Goal: Task Accomplishment & Management: Manage account settings

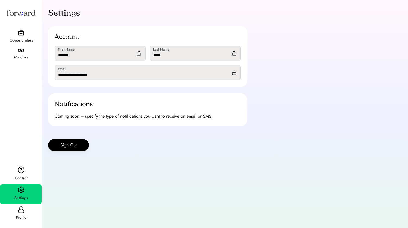
click at [28, 39] on div "Opportunities" at bounding box center [21, 40] width 41 height 7
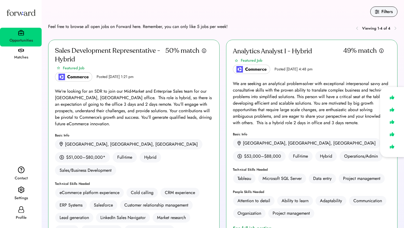
click at [20, 214] on div "Profile" at bounding box center [21, 218] width 41 height 10
select select "*******"
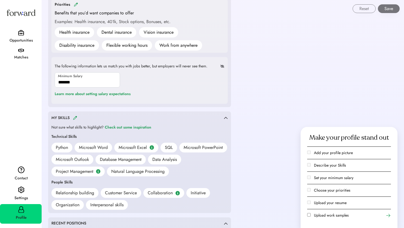
scroll to position [300, 0]
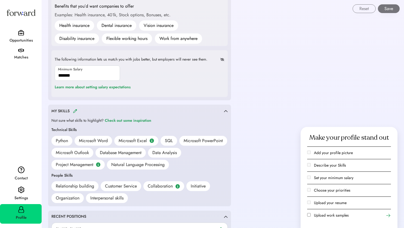
click at [74, 111] on img at bounding box center [75, 111] width 4 height 4
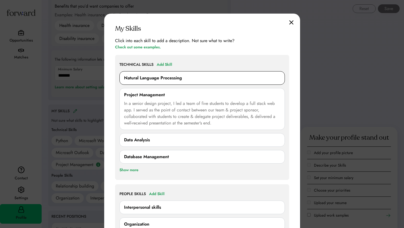
click at [271, 80] on div "Natural Language Processing" at bounding box center [202, 78] width 156 height 7
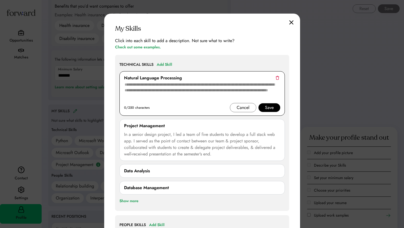
click at [279, 77] on div "Natural Language Processing" at bounding box center [202, 78] width 156 height 7
click at [278, 79] on img at bounding box center [278, 78] width 4 height 4
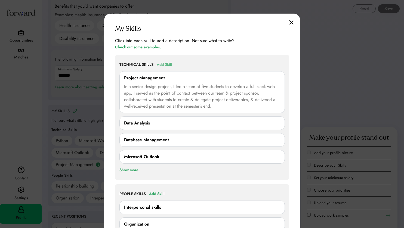
click at [170, 64] on div "Add Skill" at bounding box center [165, 65] width 16 height 7
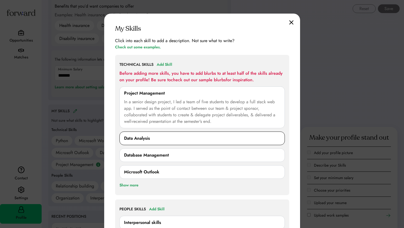
click at [183, 142] on div "Data Analysis 0/250 characters Cancel Save" at bounding box center [203, 139] width 166 height 14
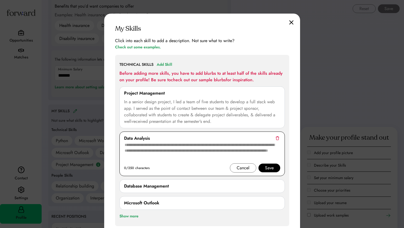
click at [276, 140] on img at bounding box center [278, 138] width 4 height 4
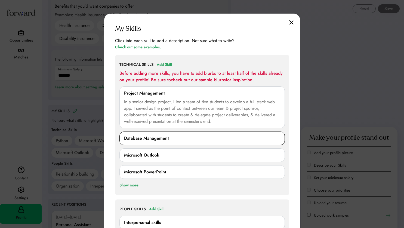
click at [273, 138] on div "Database Management" at bounding box center [202, 138] width 156 height 7
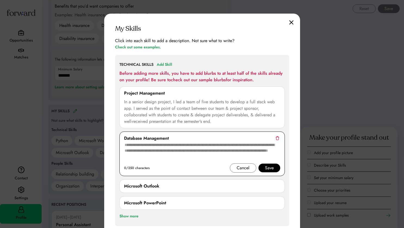
click at [276, 138] on img at bounding box center [278, 138] width 4 height 4
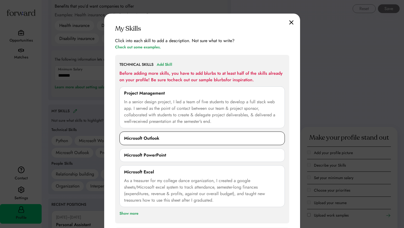
click at [274, 139] on div "Microsoft Outlook" at bounding box center [202, 138] width 156 height 7
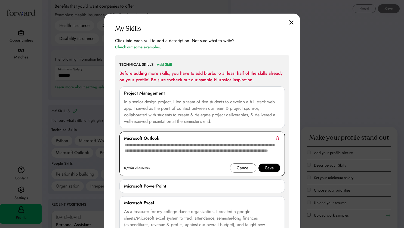
click at [279, 138] on img at bounding box center [278, 138] width 4 height 4
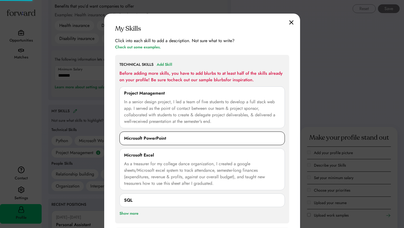
click at [275, 141] on div "Microsoft PowerPoint" at bounding box center [202, 138] width 156 height 7
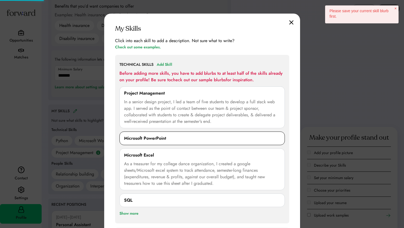
click at [256, 142] on div "Microsoft PowerPoint 0/250 characters Cancel Save" at bounding box center [203, 139] width 166 height 14
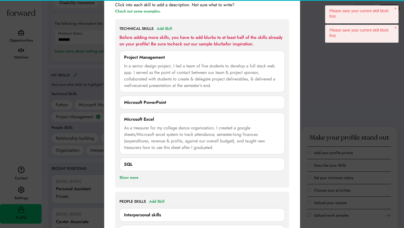
scroll to position [381, 0]
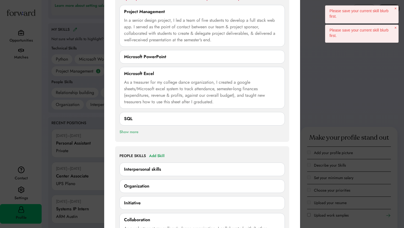
click at [137, 133] on div "Show more" at bounding box center [129, 132] width 19 height 7
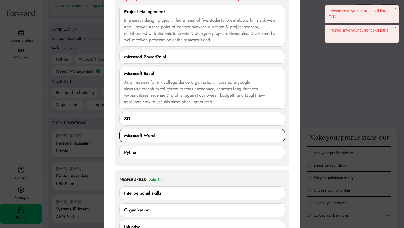
click at [275, 136] on div "Microsoft Word" at bounding box center [202, 136] width 156 height 7
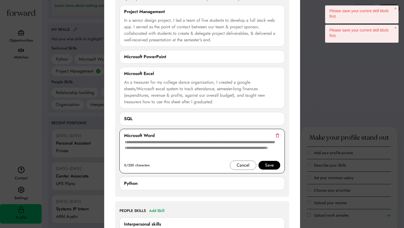
click at [280, 135] on div "Microsoft Word 0/250 characters Cancel Save" at bounding box center [203, 151] width 166 height 45
click at [277, 135] on img at bounding box center [278, 136] width 4 height 4
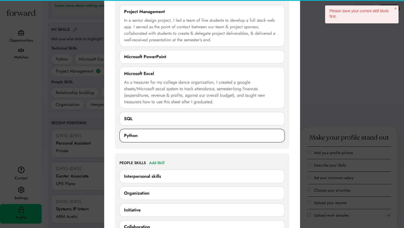
drag, startPoint x: 166, startPoint y: 141, endPoint x: 172, endPoint y: 139, distance: 5.9
click at [166, 141] on div "Python 0/250 characters Cancel Save" at bounding box center [203, 136] width 166 height 14
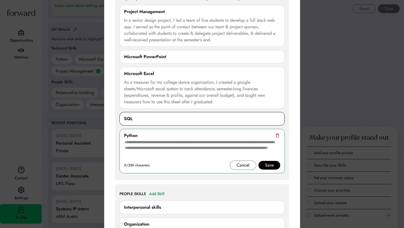
click at [247, 124] on div "SQL 0/250 characters Cancel Save" at bounding box center [203, 119] width 166 height 14
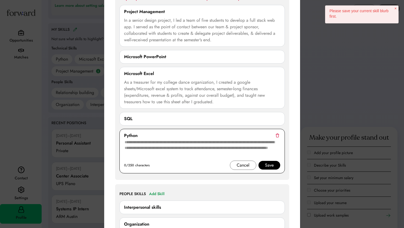
click at [277, 136] on img at bounding box center [278, 136] width 4 height 4
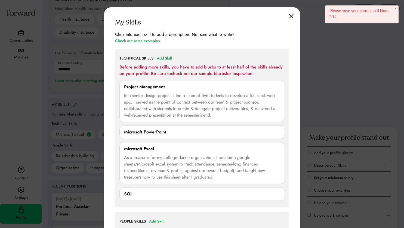
scroll to position [300, 0]
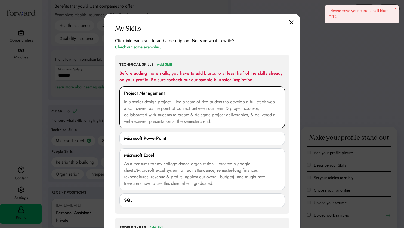
click at [197, 107] on div "In a senior design project, I led a team of five students to develop a full sta…" at bounding box center [202, 112] width 156 height 26
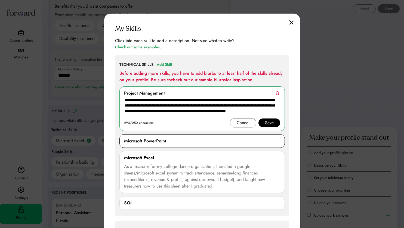
click at [257, 144] on div "Microsoft PowerPoint" at bounding box center [202, 141] width 156 height 7
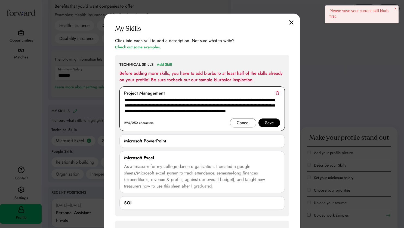
click at [270, 122] on div "Save" at bounding box center [269, 123] width 9 height 7
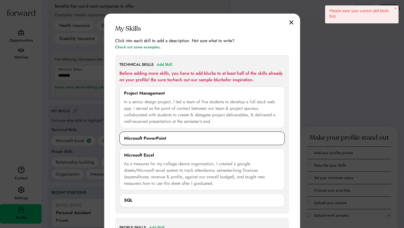
click at [256, 141] on div "Microsoft PowerPoint" at bounding box center [202, 138] width 156 height 7
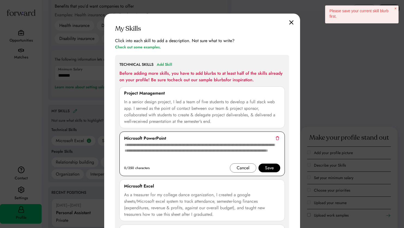
click at [279, 138] on img at bounding box center [278, 138] width 4 height 4
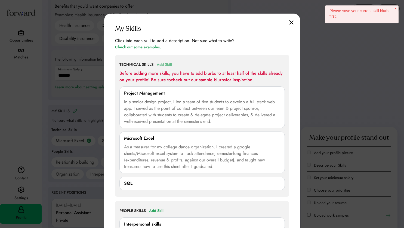
click at [169, 65] on div "Add Skill" at bounding box center [165, 65] width 16 height 7
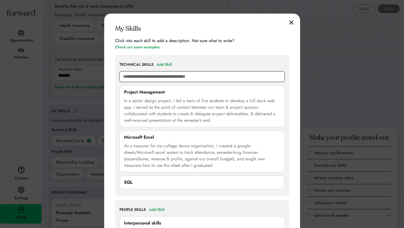
click at [174, 75] on input "text" at bounding box center [203, 76] width 166 height 11
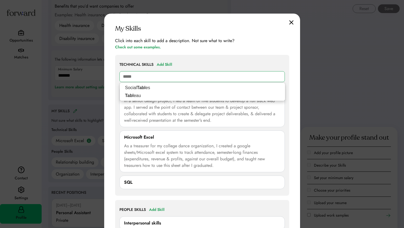
type input "******"
type input "*******"
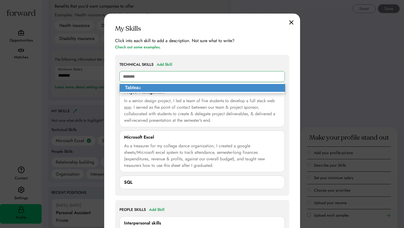
type input "*******"
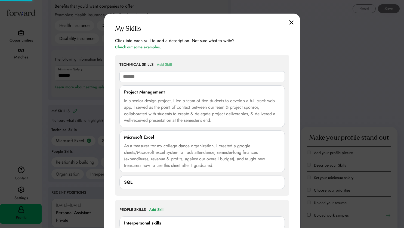
click at [166, 65] on div "Add Skill" at bounding box center [165, 65] width 16 height 7
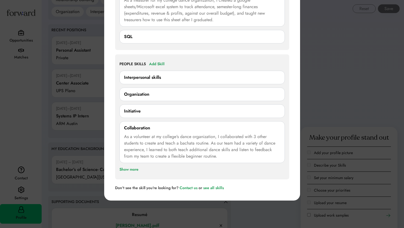
scroll to position [463, 0]
click at [162, 77] on div "Interpersonal skills" at bounding box center [202, 77] width 156 height 7
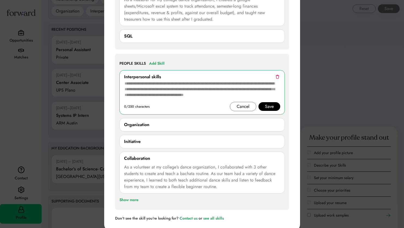
click at [278, 77] on img at bounding box center [278, 77] width 4 height 4
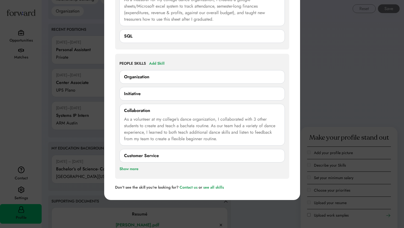
drag, startPoint x: 262, startPoint y: 93, endPoint x: 270, endPoint y: 92, distance: 7.7
click at [262, 93] on div "Initiative" at bounding box center [202, 94] width 156 height 7
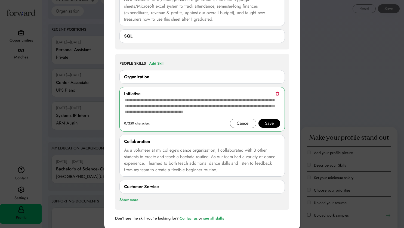
click at [276, 93] on img at bounding box center [278, 94] width 4 height 4
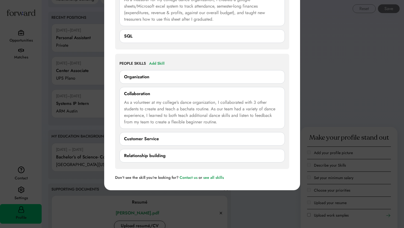
click at [272, 155] on div "Relationship building" at bounding box center [202, 156] width 156 height 7
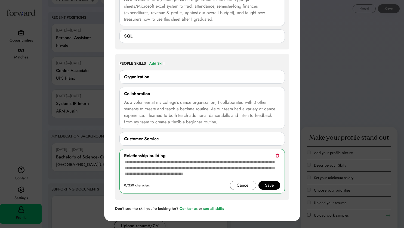
click at [234, 141] on div "Customer Service" at bounding box center [202, 139] width 156 height 7
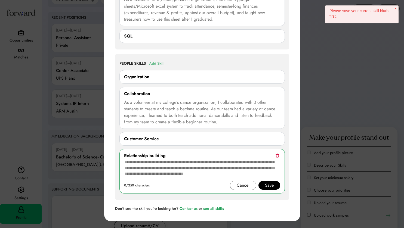
click at [157, 60] on div "Add Skill" at bounding box center [157, 63] width 16 height 7
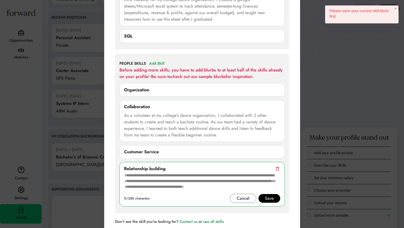
click at [277, 169] on img at bounding box center [278, 169] width 4 height 4
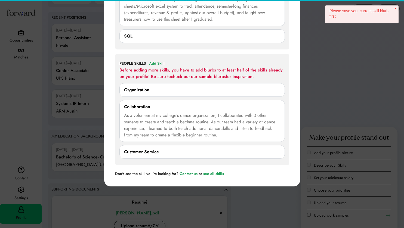
click at [276, 152] on div "Customer Service" at bounding box center [202, 152] width 156 height 7
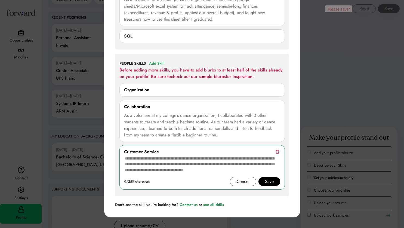
click at [277, 152] on img at bounding box center [278, 152] width 4 height 4
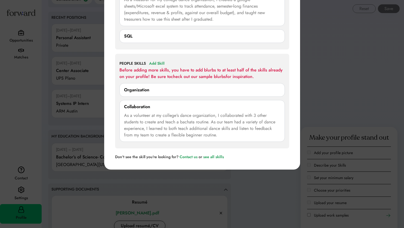
click at [273, 90] on div "Organization" at bounding box center [202, 90] width 156 height 7
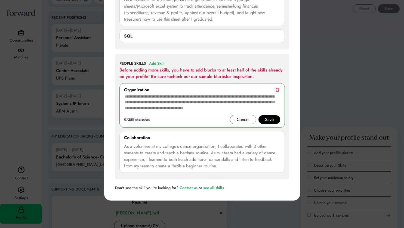
click at [278, 90] on img at bounding box center [278, 90] width 4 height 4
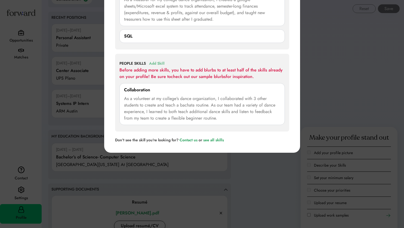
click at [159, 64] on div "Add Skill" at bounding box center [157, 63] width 16 height 7
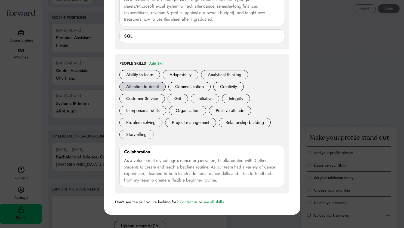
click at [147, 86] on div "Attention to detail" at bounding box center [143, 86] width 46 height 9
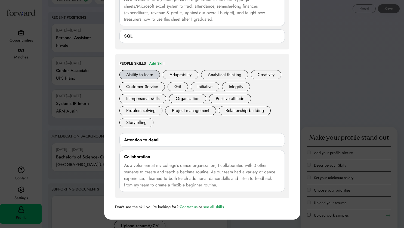
click at [148, 76] on div "Ability to learn" at bounding box center [140, 74] width 41 height 9
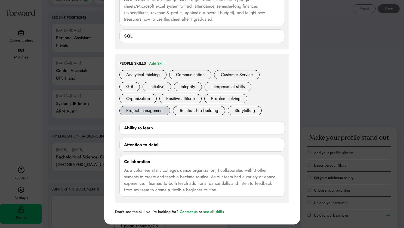
click at [149, 112] on div "Project management" at bounding box center [145, 110] width 51 height 9
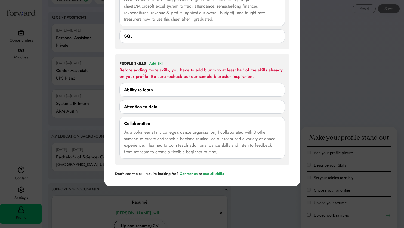
click at [152, 92] on div "Ability to learn" at bounding box center [138, 90] width 29 height 7
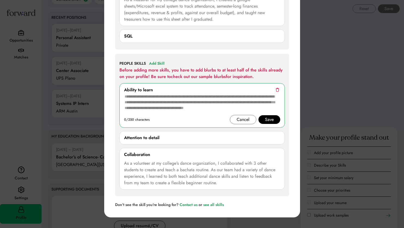
click at [277, 90] on img at bounding box center [278, 90] width 4 height 4
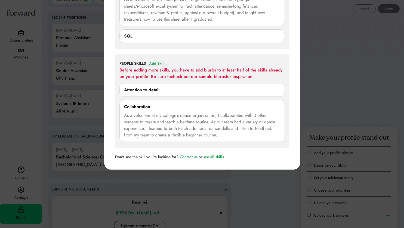
click at [277, 89] on div "Attention to detail" at bounding box center [202, 90] width 156 height 7
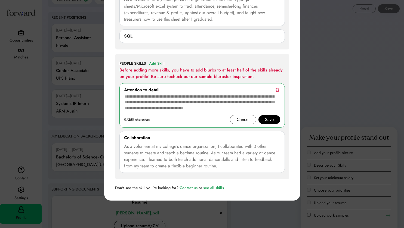
click at [277, 90] on img at bounding box center [278, 90] width 4 height 4
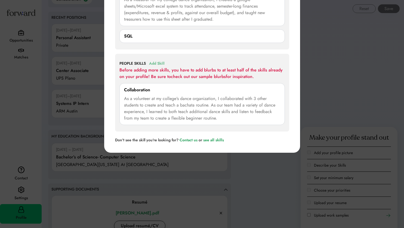
click at [159, 64] on div "Add Skill" at bounding box center [157, 63] width 16 height 7
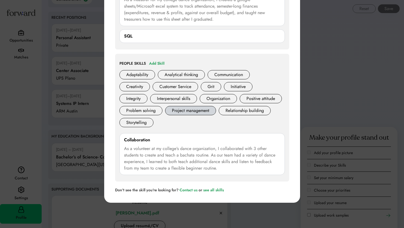
click at [216, 109] on div "Project management" at bounding box center [190, 110] width 51 height 9
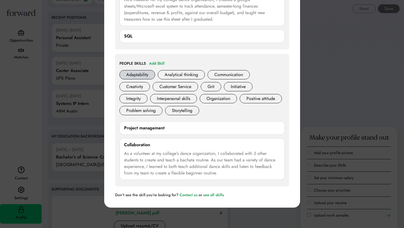
click at [150, 77] on div "Adaptability" at bounding box center [138, 74] width 36 height 9
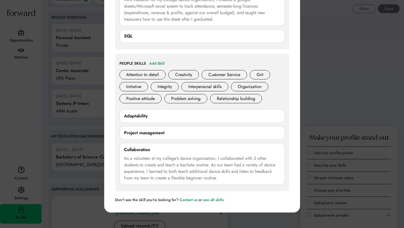
click at [158, 116] on div "Adaptability" at bounding box center [202, 116] width 156 height 7
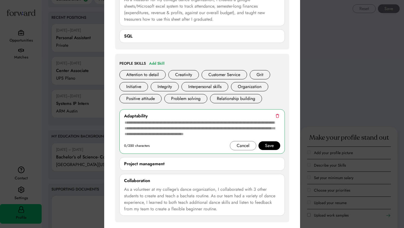
click at [152, 141] on textarea at bounding box center [202, 131] width 156 height 22
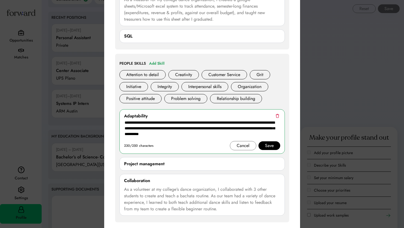
drag, startPoint x: 187, startPoint y: 129, endPoint x: 141, endPoint y: 135, distance: 46.7
click at [141, 135] on textarea "**********" at bounding box center [202, 131] width 156 height 22
type textarea "**********"
click at [274, 146] on div "Save" at bounding box center [270, 146] width 22 height 9
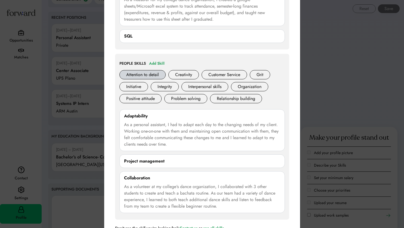
click at [143, 77] on div "Attention to detail" at bounding box center [143, 74] width 46 height 9
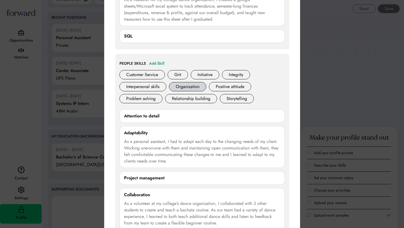
click at [198, 90] on div "Organization" at bounding box center [187, 86] width 37 height 9
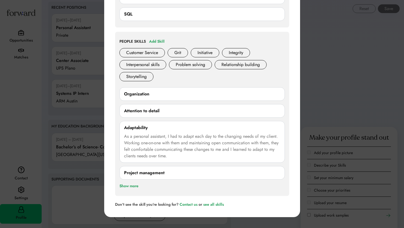
scroll to position [490, 0]
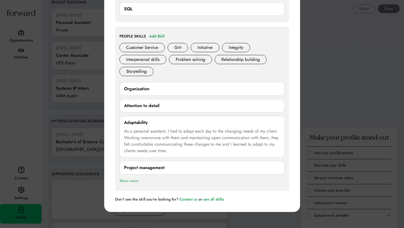
click at [132, 182] on div "Show more" at bounding box center [129, 181] width 19 height 7
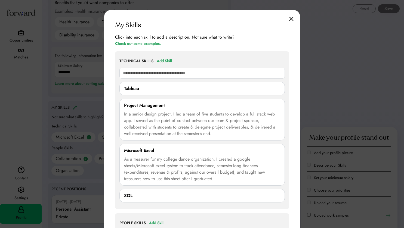
scroll to position [300, 0]
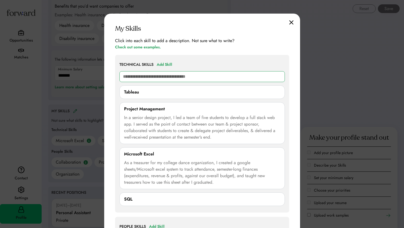
click at [148, 75] on input "text" at bounding box center [203, 76] width 166 height 11
type input "****"
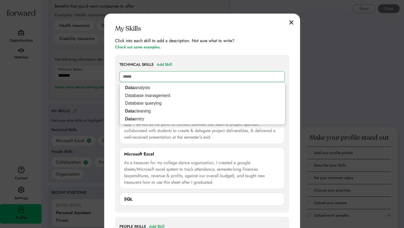
type input "**********"
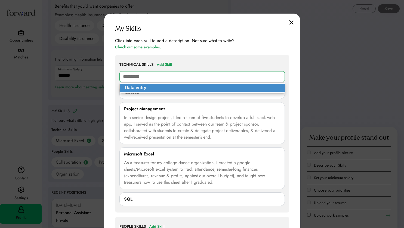
type input "**********"
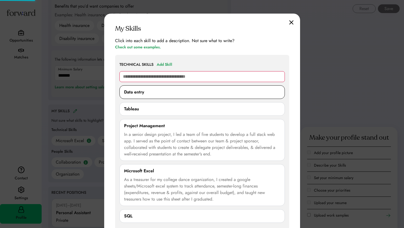
click at [142, 90] on div "Data entry" at bounding box center [134, 92] width 20 height 7
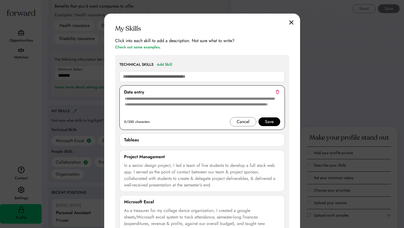
click at [158, 104] on textarea at bounding box center [202, 107] width 156 height 22
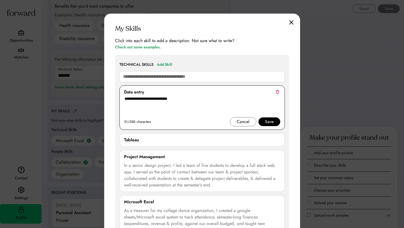
scroll to position [408, 0]
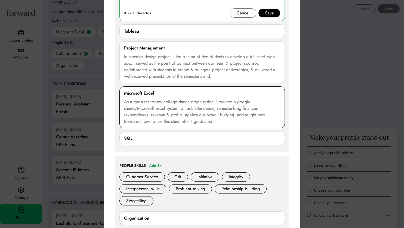
type textarea "**********"
click at [153, 104] on div "As a treasurer for my college dance organization, I created a google sheets/Mic…" at bounding box center [202, 112] width 156 height 26
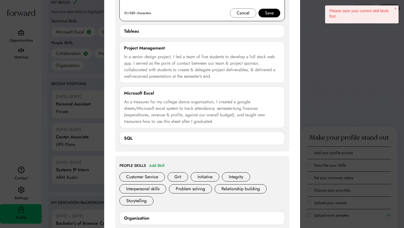
click at [244, 13] on div "Cancel" at bounding box center [243, 13] width 13 height 7
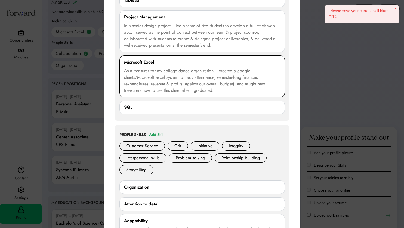
click at [166, 77] on div "As a treasurer for my college dance organization, I created a google sheets/Mic…" at bounding box center [202, 81] width 156 height 26
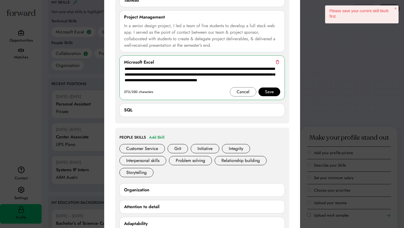
drag, startPoint x: 250, startPoint y: 80, endPoint x: 104, endPoint y: 70, distance: 146.0
click at [104, 70] on div "**********" at bounding box center [202, 127] width 196 height 444
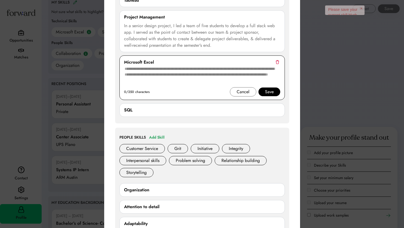
click at [279, 62] on img at bounding box center [278, 62] width 4 height 4
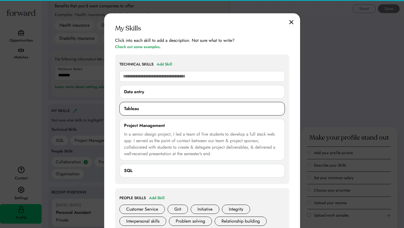
scroll to position [300, 0]
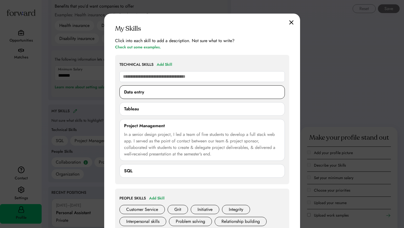
drag, startPoint x: 152, startPoint y: 93, endPoint x: 170, endPoint y: 100, distance: 19.6
click at [152, 93] on div "Data entry" at bounding box center [202, 92] width 156 height 7
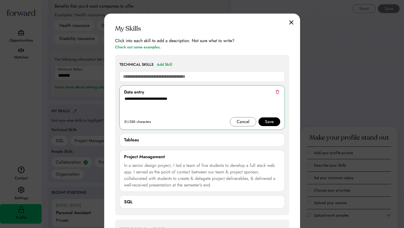
drag, startPoint x: 182, startPoint y: 102, endPoint x: 99, endPoint y: 100, distance: 83.9
paste textarea "**********"
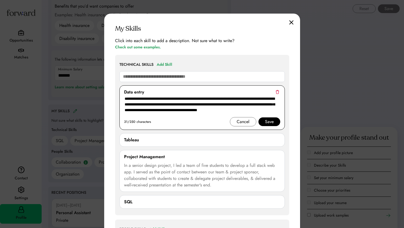
type textarea "**********"
click at [269, 121] on div "Save" at bounding box center [269, 122] width 9 height 7
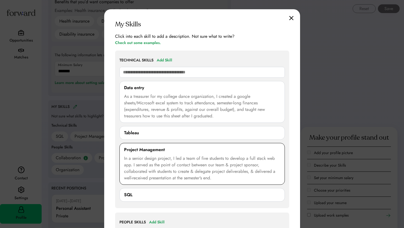
scroll to position [218, 0]
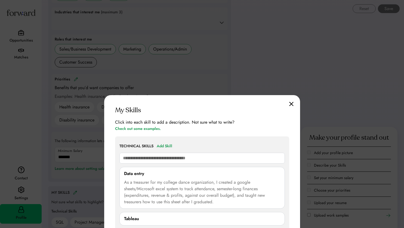
click at [292, 103] on img at bounding box center [291, 104] width 4 height 5
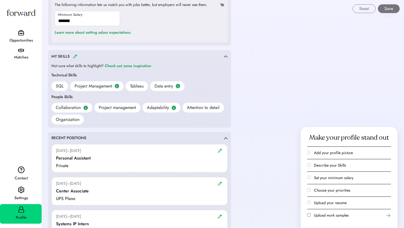
scroll to position [354, 0]
click at [76, 57] on img at bounding box center [75, 57] width 4 height 4
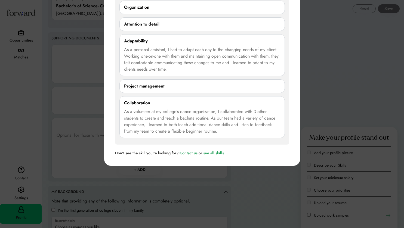
scroll to position [545, 0]
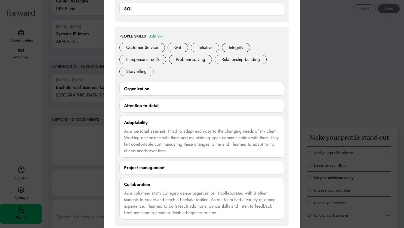
click at [162, 85] on div "Organization 0/250 characters Cancel Save" at bounding box center [203, 89] width 166 height 14
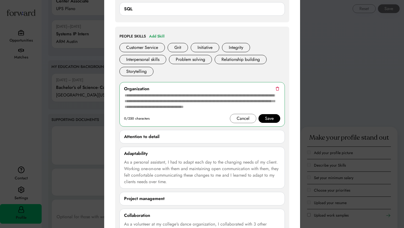
click at [162, 109] on textarea at bounding box center [202, 103] width 156 height 22
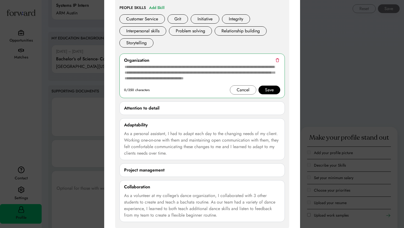
scroll to position [599, 0]
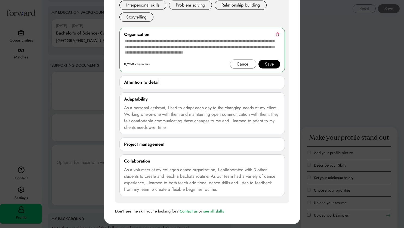
click at [156, 114] on div "As a personal assistant, I had to adapt each day to the changing needs of my cl…" at bounding box center [202, 118] width 156 height 26
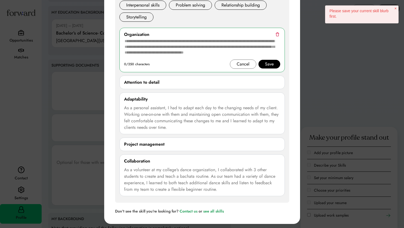
click at [243, 62] on div "Cancel" at bounding box center [243, 64] width 13 height 7
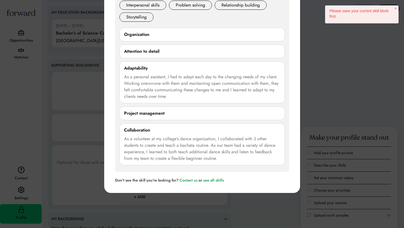
click at [262, 85] on div "As a personal assistant, I had to adapt each day to the changing needs of my cl…" at bounding box center [202, 87] width 156 height 26
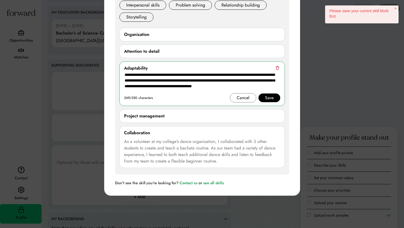
drag, startPoint x: 132, startPoint y: 75, endPoint x: 120, endPoint y: 72, distance: 12.2
click at [119, 72] on div "PEOPLE SKILLS Add Skill Before adding more skills, you have to add blurbs to at…" at bounding box center [202, 73] width 174 height 203
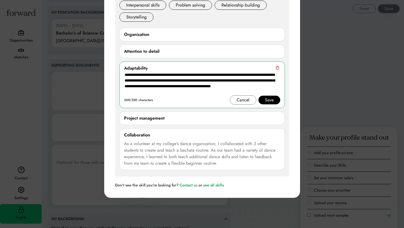
type textarea "**********"
click at [268, 98] on div "Save" at bounding box center [269, 100] width 9 height 7
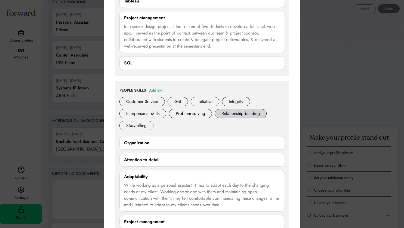
scroll to position [490, 0]
click at [152, 160] on div "Attention to detail" at bounding box center [141, 160] width 35 height 7
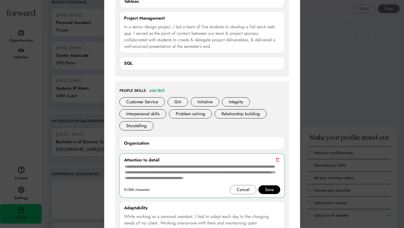
click at [156, 169] on textarea at bounding box center [202, 175] width 156 height 22
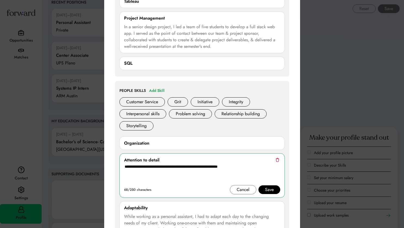
click at [229, 168] on textarea "**********" at bounding box center [202, 175] width 156 height 22
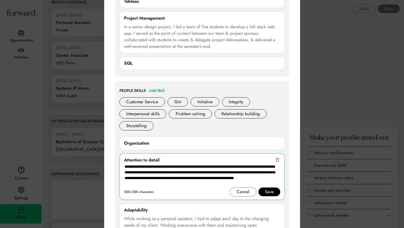
drag, startPoint x: 170, startPoint y: 169, endPoint x: 206, endPoint y: 162, distance: 36.3
click at [206, 162] on div "**********" at bounding box center [203, 177] width 166 height 47
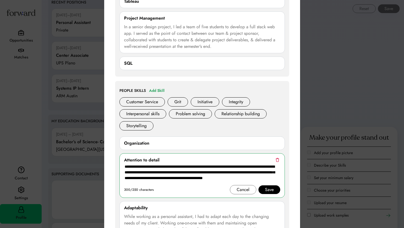
click at [275, 178] on textarea "**********" at bounding box center [202, 175] width 156 height 22
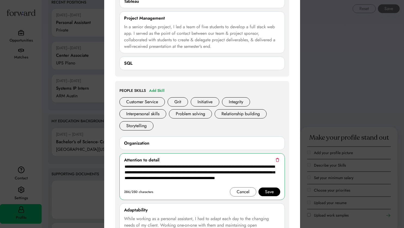
click at [243, 173] on textarea "**********" at bounding box center [202, 176] width 156 height 24
drag, startPoint x: 243, startPoint y: 173, endPoint x: 258, endPoint y: 171, distance: 15.1
click at [244, 172] on textarea "**********" at bounding box center [202, 176] width 156 height 24
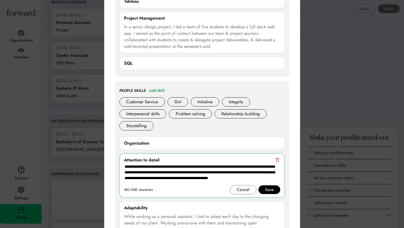
click at [275, 177] on textarea "**********" at bounding box center [202, 175] width 156 height 22
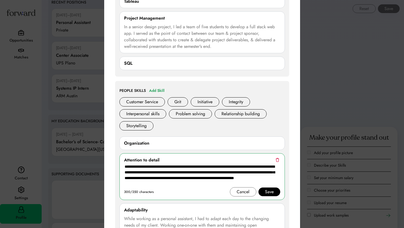
click at [266, 177] on textarea "**********" at bounding box center [202, 176] width 156 height 24
click at [174, 185] on textarea "**********" at bounding box center [202, 176] width 156 height 24
type textarea "**********"
click at [273, 192] on div "Save" at bounding box center [269, 192] width 9 height 7
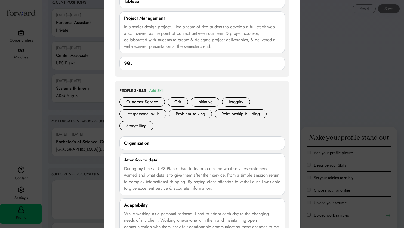
click at [162, 89] on div "Add Skill" at bounding box center [157, 91] width 16 height 7
click at [162, 90] on div "Add Skill" at bounding box center [157, 91] width 16 height 7
click at [191, 116] on div "Problem solving" at bounding box center [190, 113] width 43 height 9
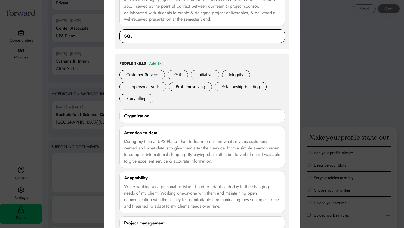
scroll to position [354, 0]
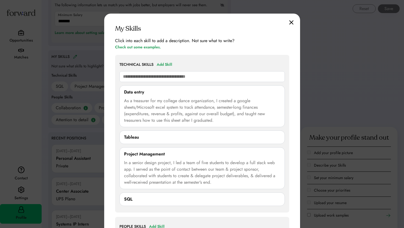
click at [290, 21] on img at bounding box center [291, 22] width 4 height 5
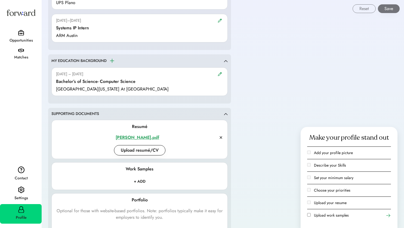
scroll to position [545, 0]
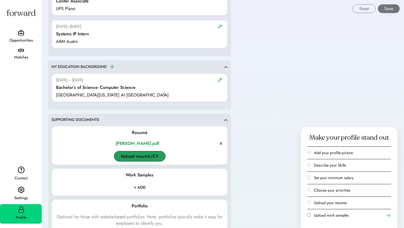
click at [145, 154] on button "Upload resumé/CV" at bounding box center [139, 156] width 51 height 10
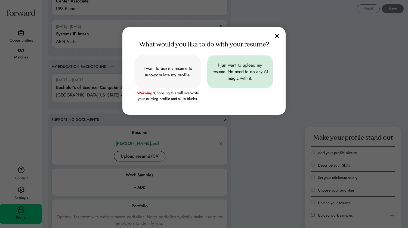
click at [262, 71] on input "file" at bounding box center [241, 72] width 66 height 33
type input "**********"
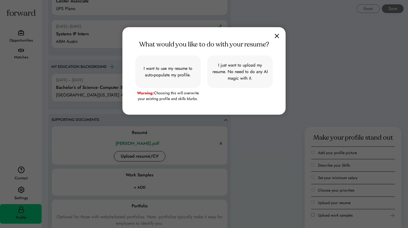
click at [280, 36] on div "What would you like to do with your resume? I want to use my resume to auto-pop…" at bounding box center [204, 71] width 163 height 88
click at [279, 36] on div "What would you like to do with your resume? I want to use my resume to auto-pop…" at bounding box center [204, 71] width 163 height 88
click at [277, 36] on img at bounding box center [277, 36] width 4 height 5
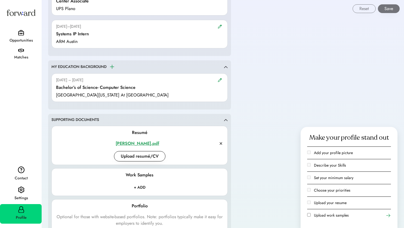
click at [162, 142] on div "Giselle Reyes_Resume.pdf" at bounding box center [137, 144] width 163 height 7
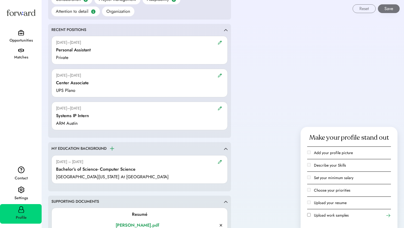
scroll to position [436, 0]
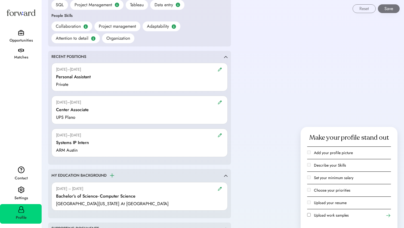
click at [220, 70] on img at bounding box center [220, 70] width 4 height 4
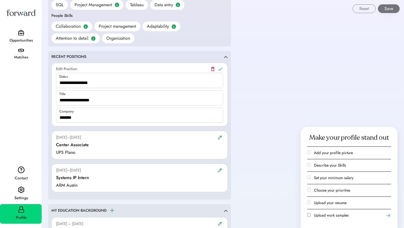
click at [221, 68] on icon at bounding box center [220, 68] width 5 height 5
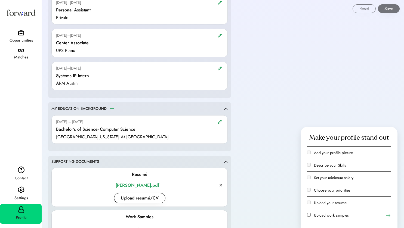
scroll to position [517, 0]
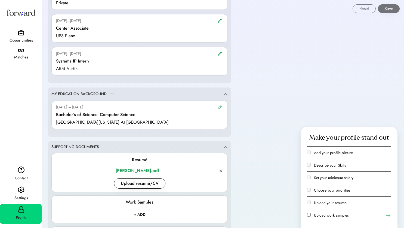
click at [222, 54] on img at bounding box center [220, 54] width 4 height 4
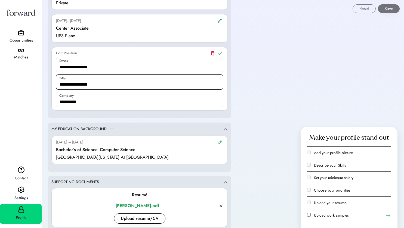
click at [79, 86] on input "input" at bounding box center [139, 82] width 167 height 15
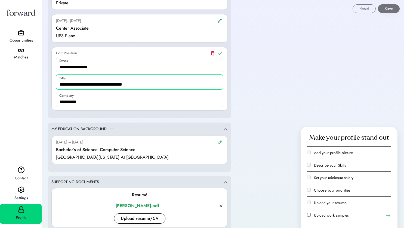
click at [92, 86] on input "input" at bounding box center [139, 82] width 167 height 15
click at [223, 52] on icon at bounding box center [220, 53] width 5 height 5
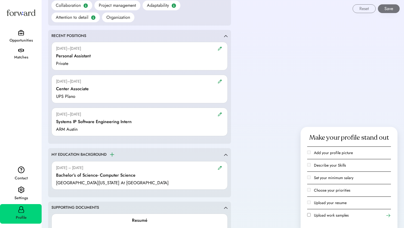
scroll to position [436, 0]
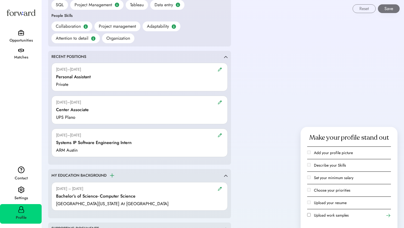
click at [220, 136] on img at bounding box center [220, 135] width 4 height 4
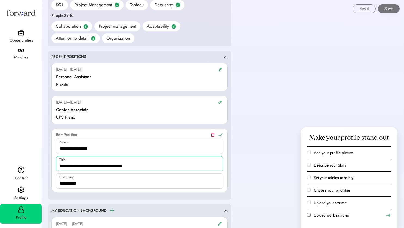
drag, startPoint x: 80, startPoint y: 167, endPoint x: 27, endPoint y: 169, distance: 53.4
type input "**********"
click at [219, 135] on use at bounding box center [221, 135] width 4 height 3
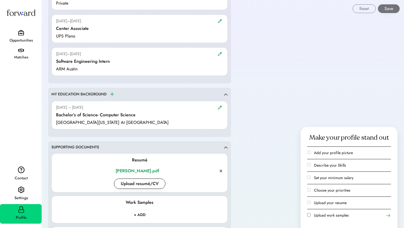
scroll to position [517, 0]
click at [155, 183] on button "Upload resumé/CV" at bounding box center [139, 184] width 51 height 10
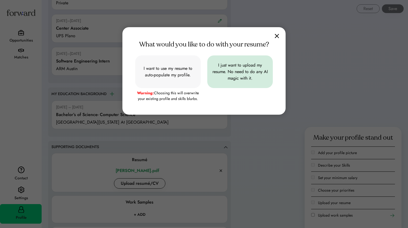
click at [248, 78] on input "file" at bounding box center [241, 72] width 66 height 33
type input "**********"
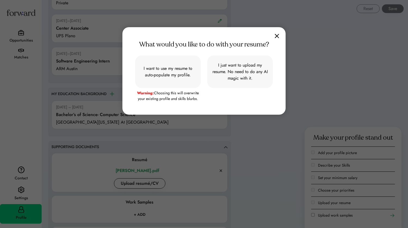
click at [277, 37] on img at bounding box center [277, 36] width 4 height 5
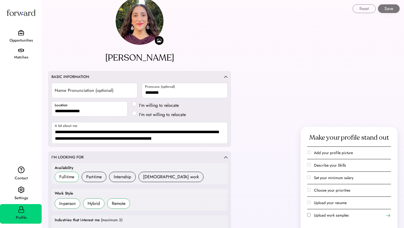
scroll to position [0, 0]
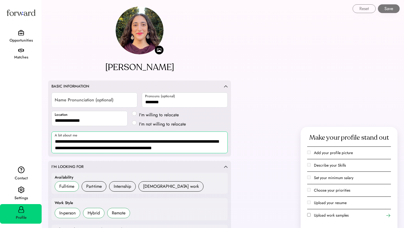
click at [170, 145] on textarea "**********" at bounding box center [139, 143] width 176 height 22
click at [211, 147] on textarea "**********" at bounding box center [139, 143] width 176 height 22
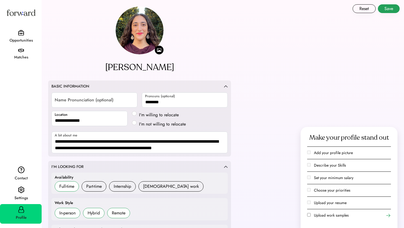
click at [388, 6] on button "Save" at bounding box center [389, 8] width 22 height 9
select select "*******"
click at [160, 50] on input "file" at bounding box center [159, 50] width 9 height 9
type input "**********"
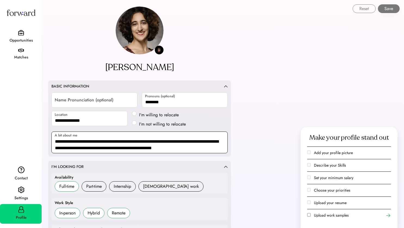
click at [99, 143] on textarea "**********" at bounding box center [139, 143] width 176 height 22
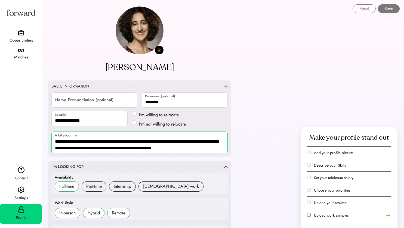
click at [62, 141] on textarea "**********" at bounding box center [139, 143] width 176 height 22
click at [83, 149] on textarea "**********" at bounding box center [139, 143] width 176 height 22
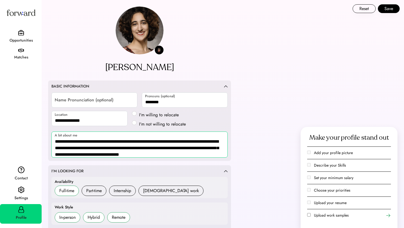
scroll to position [1, 0]
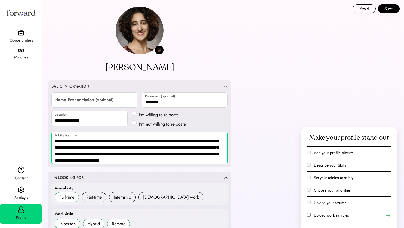
click at [139, 155] on textarea "**********" at bounding box center [139, 148] width 176 height 33
click at [221, 153] on textarea "**********" at bounding box center [139, 148] width 176 height 33
drag, startPoint x: 198, startPoint y: 163, endPoint x: 71, endPoint y: 172, distance: 127.0
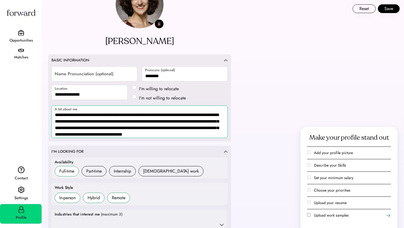
scroll to position [27, 0]
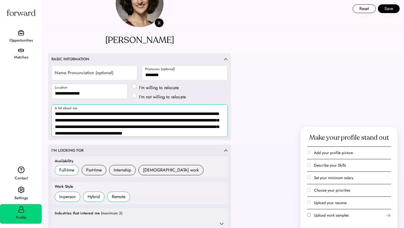
drag, startPoint x: 146, startPoint y: 121, endPoint x: 180, endPoint y: 121, distance: 33.8
click at [180, 121] on textarea "**********" at bounding box center [139, 121] width 176 height 33
drag, startPoint x: 63, startPoint y: 127, endPoint x: 47, endPoint y: 129, distance: 16.8
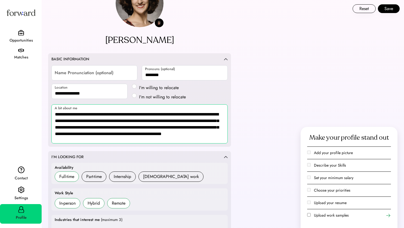
click at [121, 141] on textarea "**********" at bounding box center [139, 124] width 176 height 39
click at [107, 122] on textarea "**********" at bounding box center [139, 124] width 176 height 39
type textarea "**********"
click at [392, 8] on button "Save" at bounding box center [389, 8] width 22 height 9
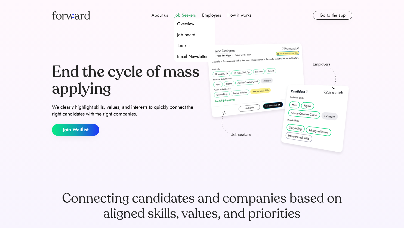
click at [182, 14] on div "Job Seekers" at bounding box center [185, 15] width 21 height 7
click at [186, 16] on div "Job Seekers" at bounding box center [185, 15] width 21 height 7
click at [187, 45] on div "Toolkits" at bounding box center [183, 45] width 13 height 7
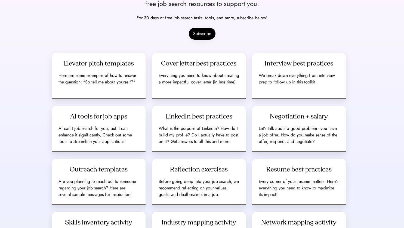
scroll to position [105, 0]
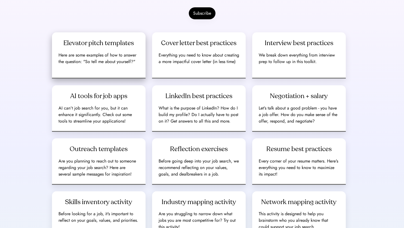
click at [122, 47] on div "Elevator pitch templates" at bounding box center [98, 43] width 71 height 9
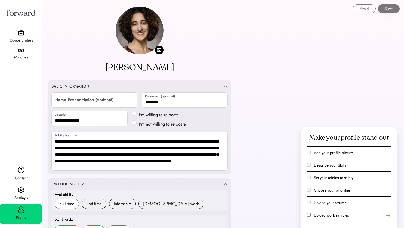
select select "*******"
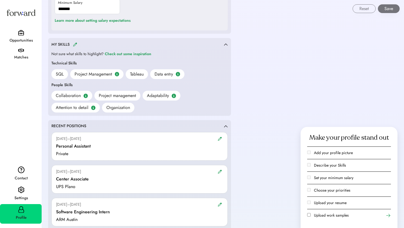
scroll to position [381, 0]
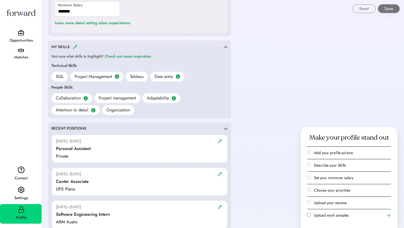
click at [75, 46] on img at bounding box center [75, 47] width 4 height 4
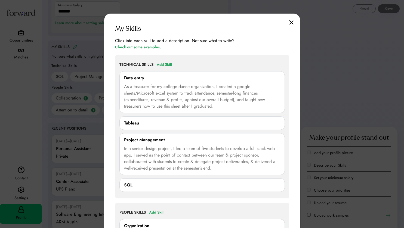
click at [290, 22] on img at bounding box center [291, 22] width 4 height 5
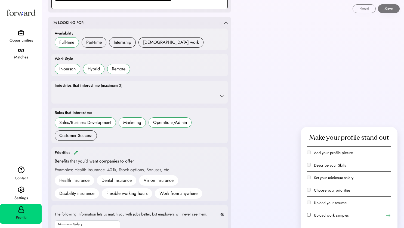
scroll to position [54, 0]
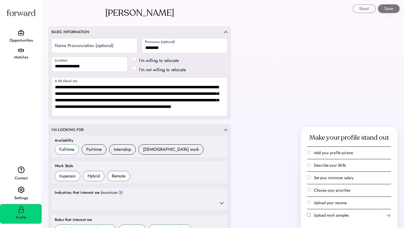
click at [25, 54] on div "Matches" at bounding box center [21, 57] width 41 height 7
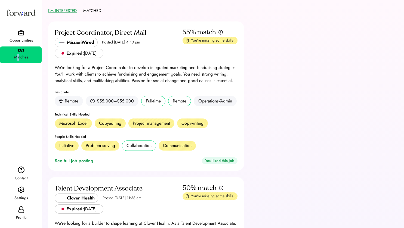
click at [18, 90] on div "Opportunities Matches Contact Settings Profile" at bounding box center [21, 114] width 42 height 228
click at [22, 82] on div "Opportunities Matches Contact Settings Profile" at bounding box center [21, 114] width 42 height 228
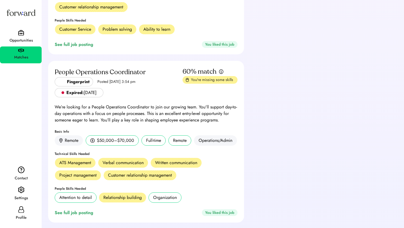
scroll to position [490, 0]
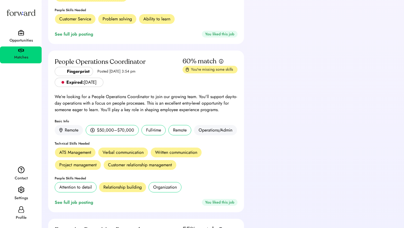
click at [29, 38] on div "Opportunities" at bounding box center [21, 40] width 41 height 7
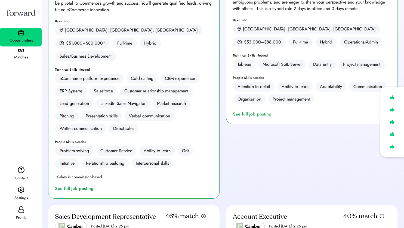
scroll to position [109, 0]
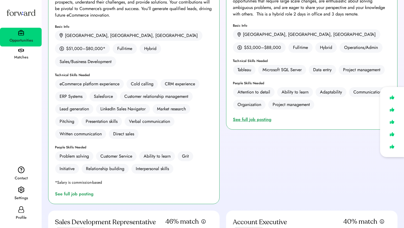
click at [272, 123] on div "See full job posting" at bounding box center [253, 120] width 41 height 7
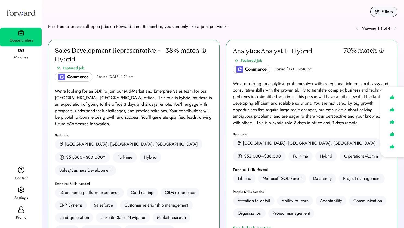
click at [24, 211] on icon at bounding box center [21, 210] width 7 height 7
select select "*******"
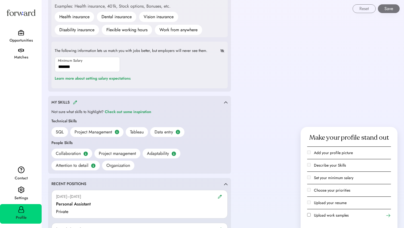
scroll to position [327, 0]
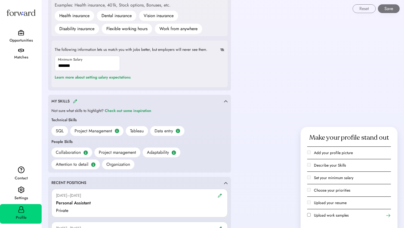
click at [164, 132] on div "Data entry" at bounding box center [164, 131] width 19 height 7
drag, startPoint x: 319, startPoint y: 94, endPoint x: 319, endPoint y: 77, distance: 16.6
click at [319, 90] on div "Filters Feel free to browse all open jobs on Forward here. Remember, you can on…" at bounding box center [223, 152] width 363 height 959
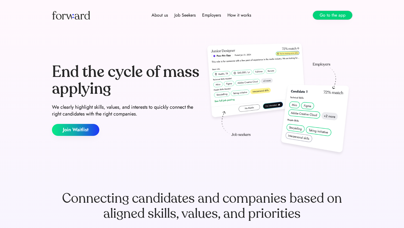
click at [343, 17] on button "Go to the app" at bounding box center [332, 15] width 39 height 9
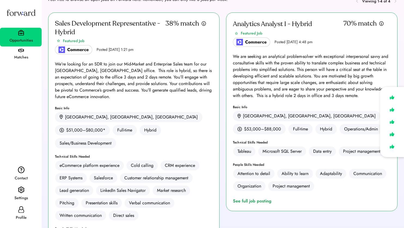
scroll to position [54, 0]
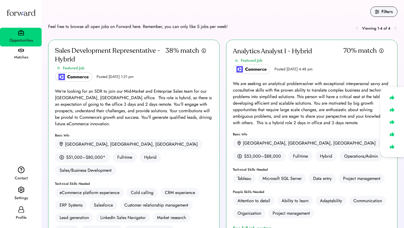
click at [296, 72] on div "Commerce Posted [DATE] 4:48 pm" at bounding box center [273, 69] width 80 height 9
click at [276, 53] on div "Analytics Analyst I - Hybrid" at bounding box center [272, 51] width 79 height 9
click at [373, 54] on div "70% match" at bounding box center [360, 51] width 33 height 9
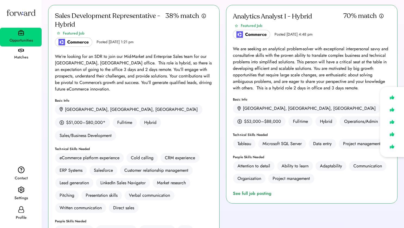
scroll to position [54, 0]
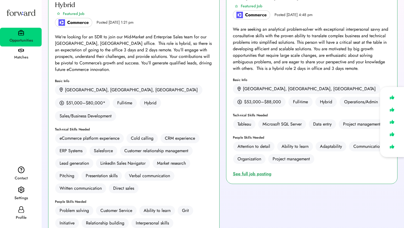
click at [264, 175] on div "See full job posting" at bounding box center [253, 174] width 41 height 7
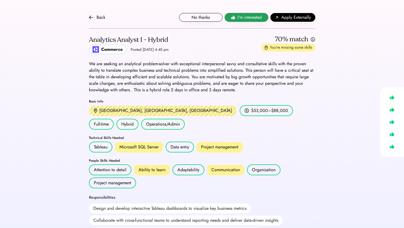
click at [252, 17] on span "I'm interested" at bounding box center [250, 17] width 24 height 7
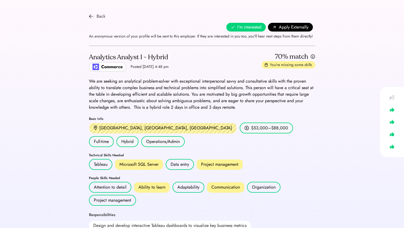
click at [100, 15] on div "Back" at bounding box center [101, 16] width 9 height 7
